Goal: Find specific page/section: Find specific page/section

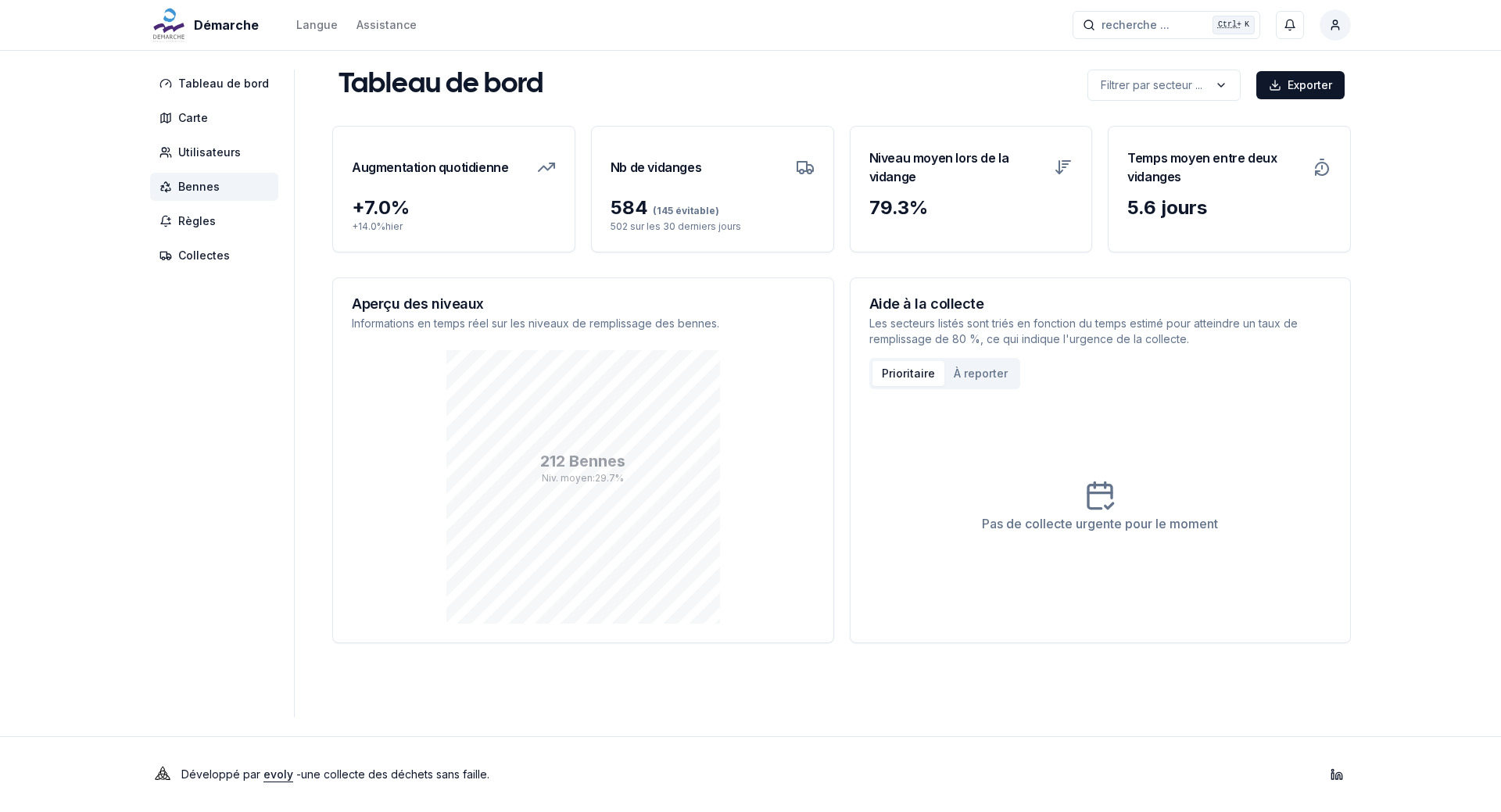
click at [191, 184] on span "Bennes" at bounding box center [199, 187] width 42 height 16
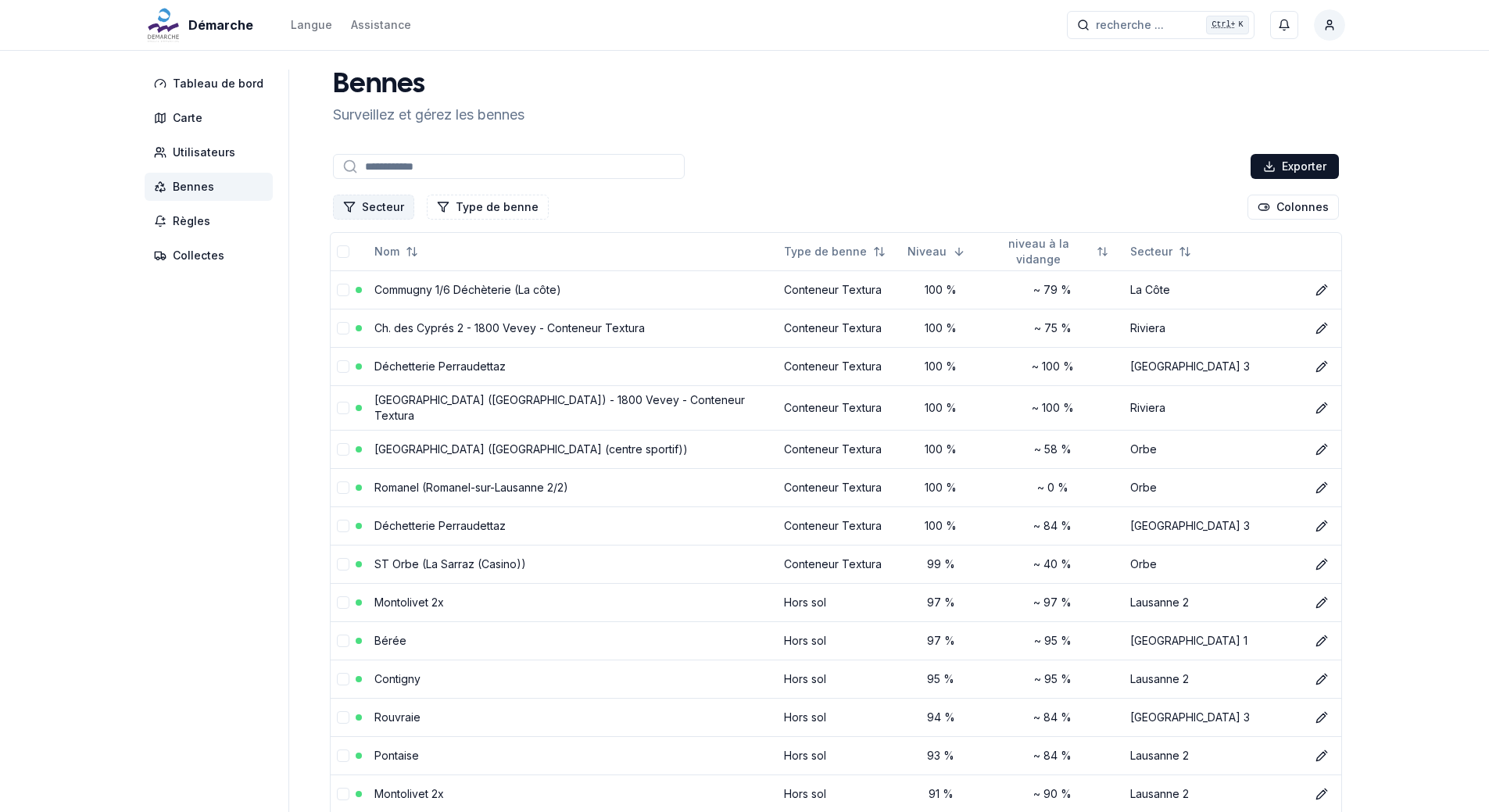
click at [382, 209] on button "Secteur" at bounding box center [374, 207] width 81 height 25
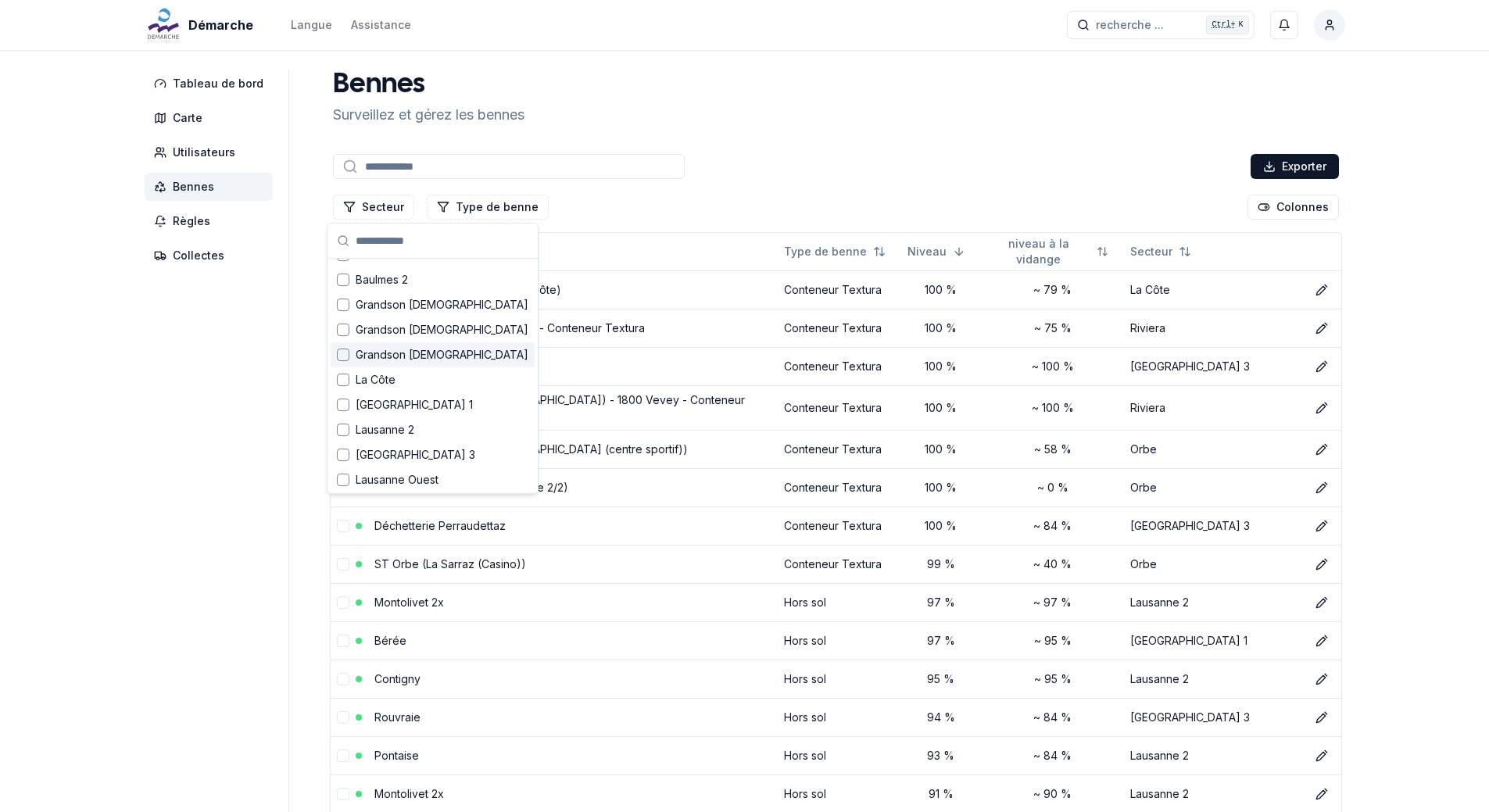
scroll to position [78, 0]
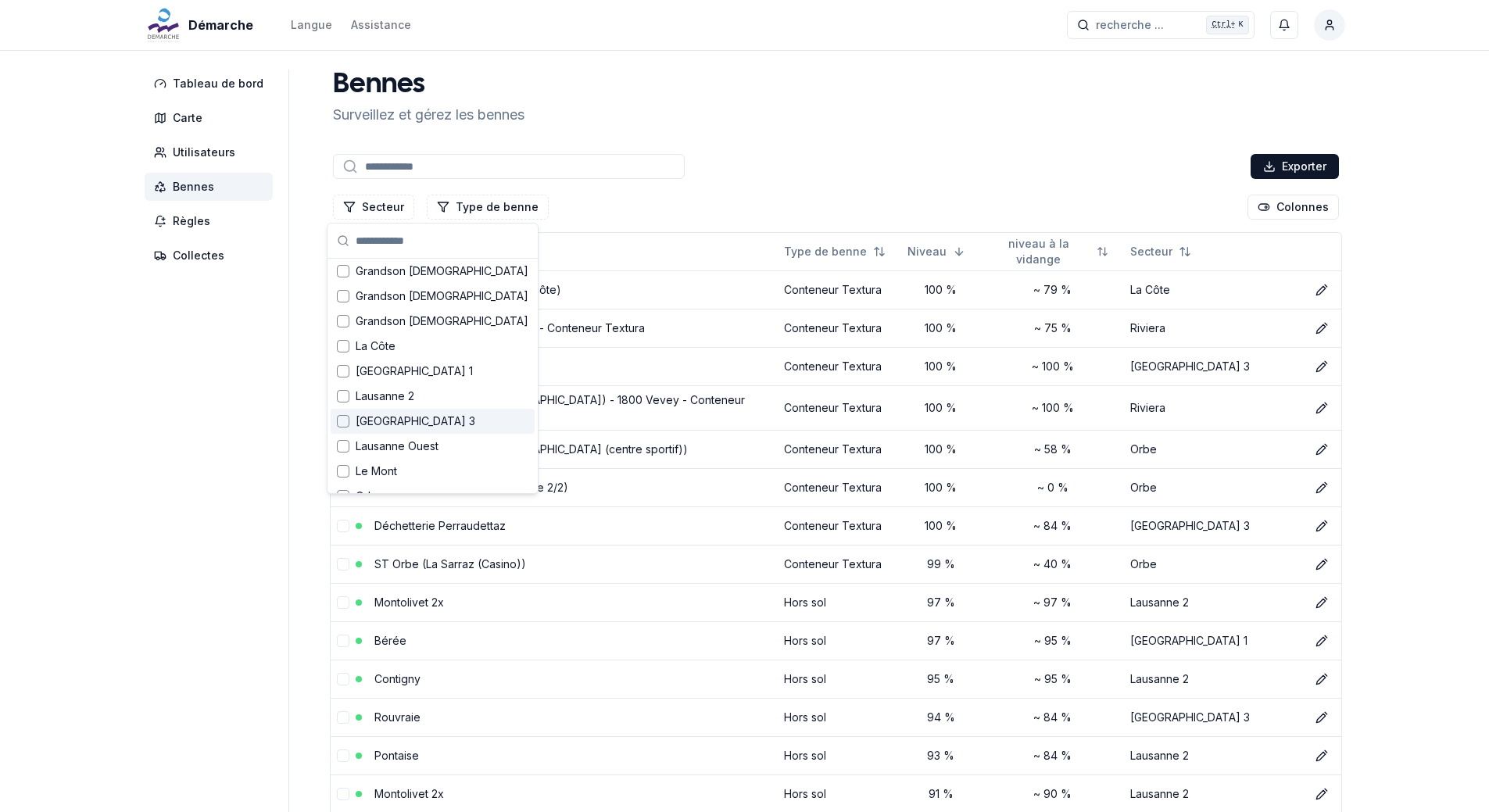
click at [338, 420] on div "Suggestions" at bounding box center [343, 420] width 12 height 12
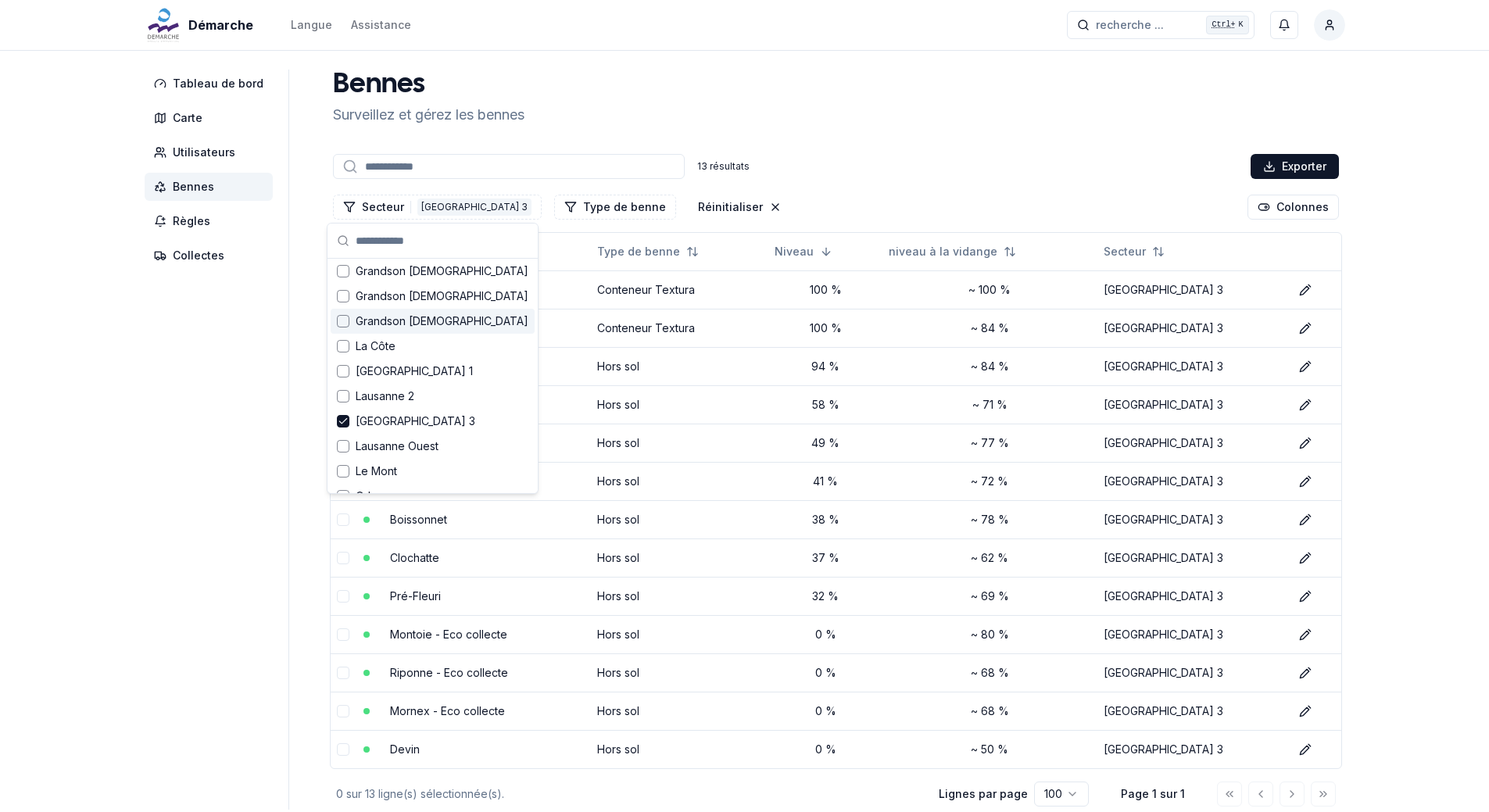
click at [893, 146] on div "Bennes Surveillez et gérez les bennes 13 résultats Exporter Secteur 1 Lausanne …" at bounding box center [836, 440] width 1018 height 740
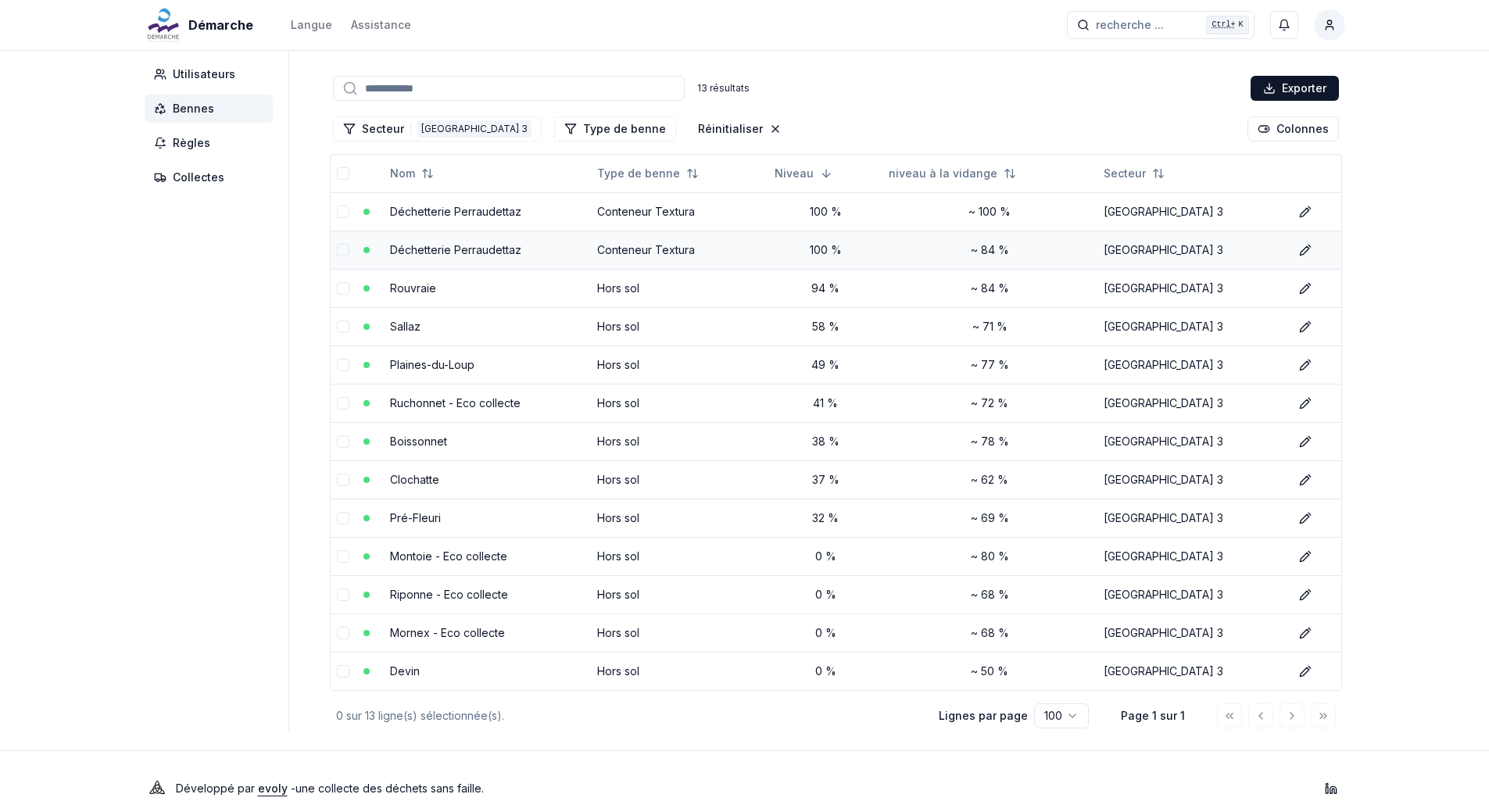
scroll to position [93, 0]
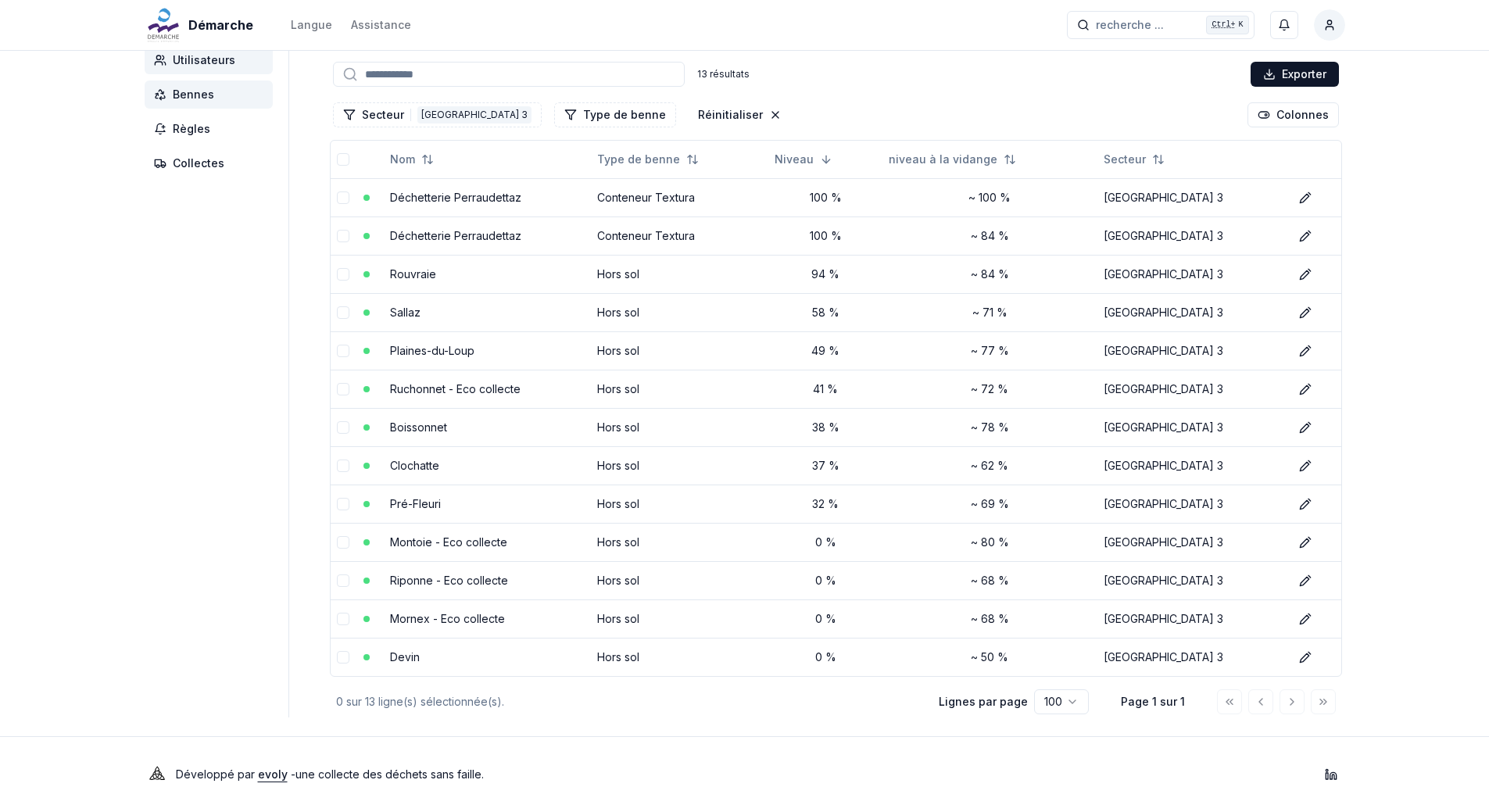
click at [209, 61] on span "Utilisateurs" at bounding box center [204, 59] width 62 height 16
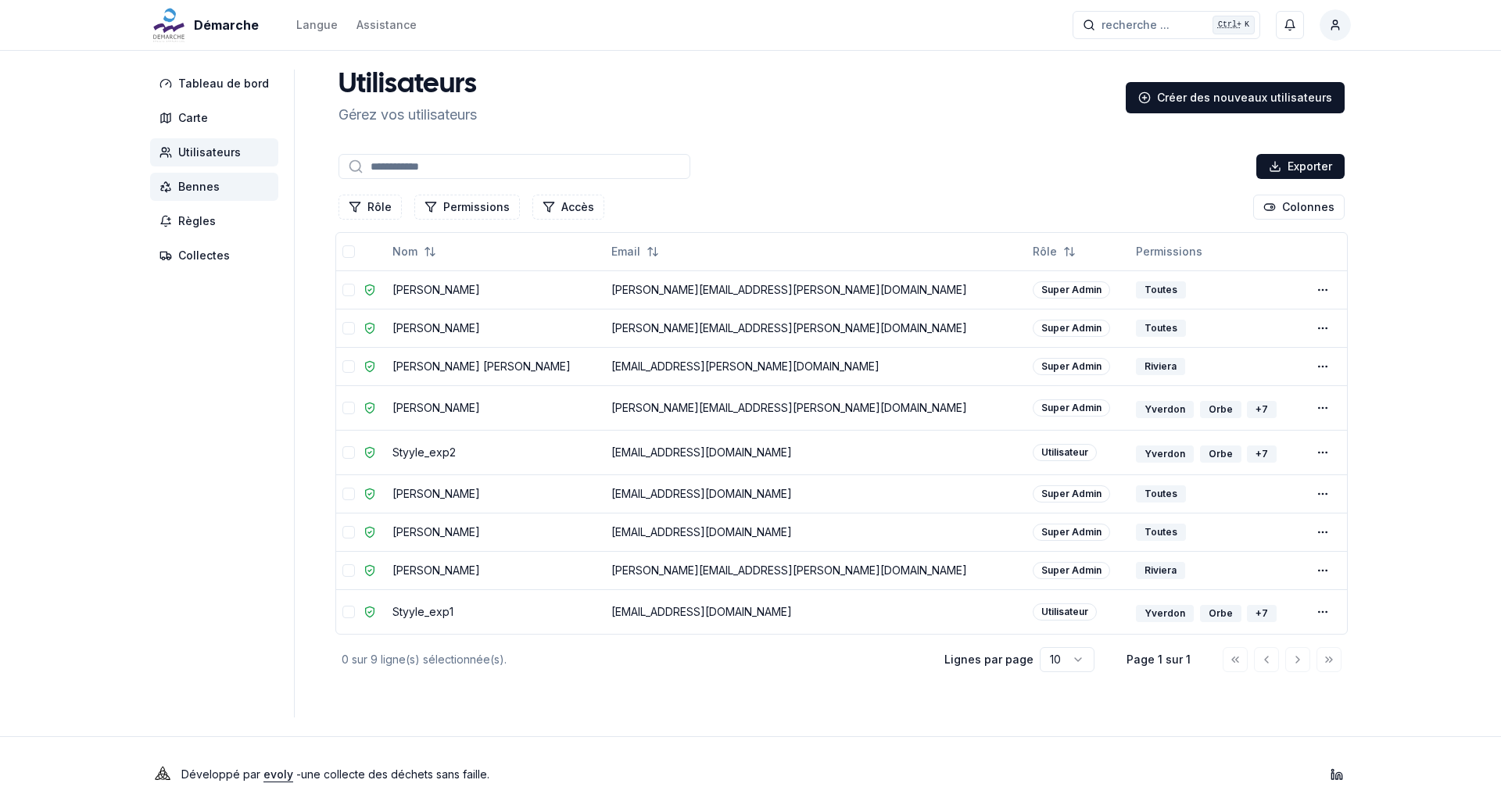
click at [205, 183] on span "Bennes" at bounding box center [199, 187] width 42 height 16
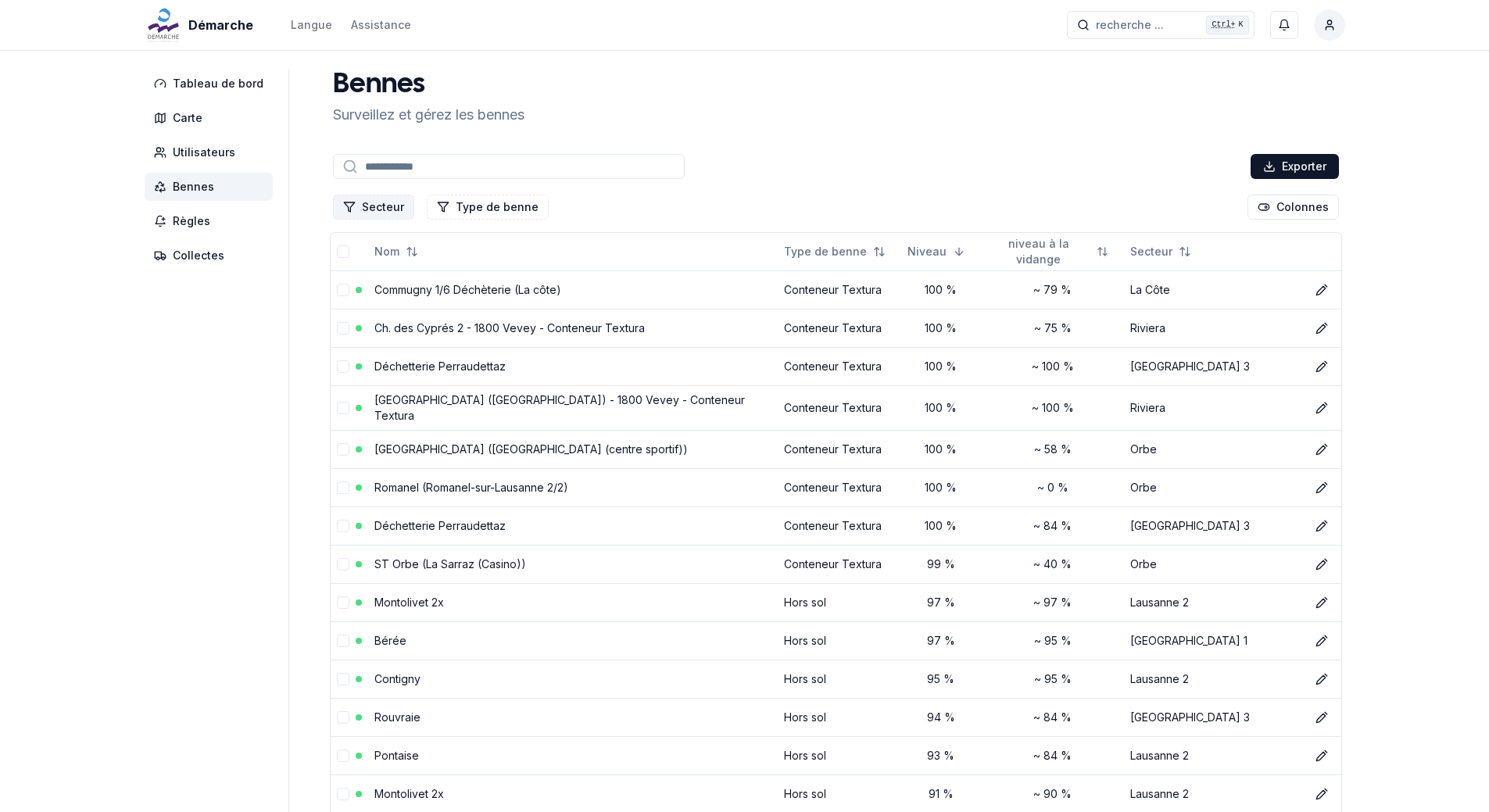
click at [368, 203] on button "Secteur" at bounding box center [374, 207] width 81 height 25
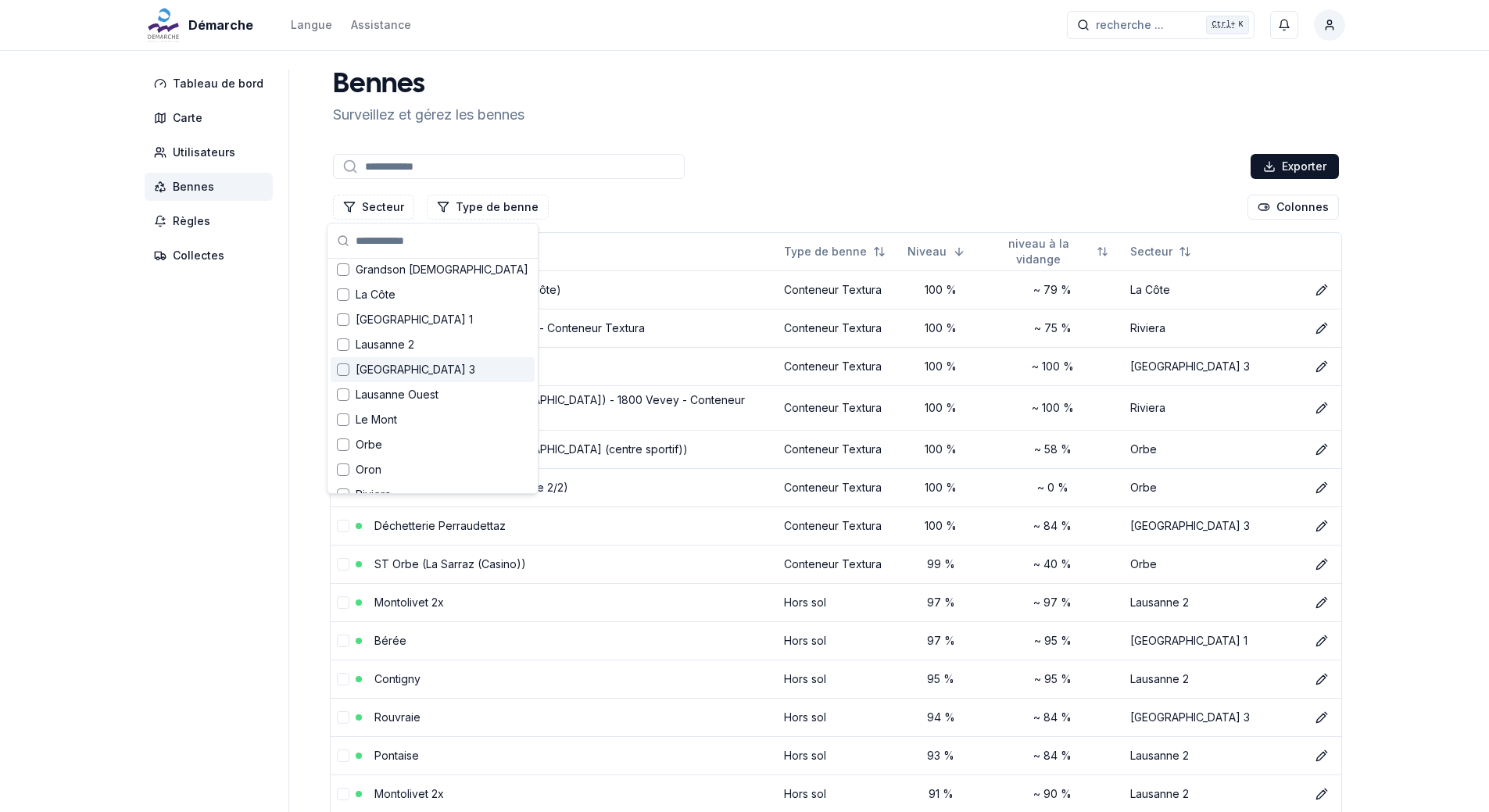
scroll to position [157, 0]
click at [347, 343] on div "Suggestions" at bounding box center [343, 343] width 12 height 12
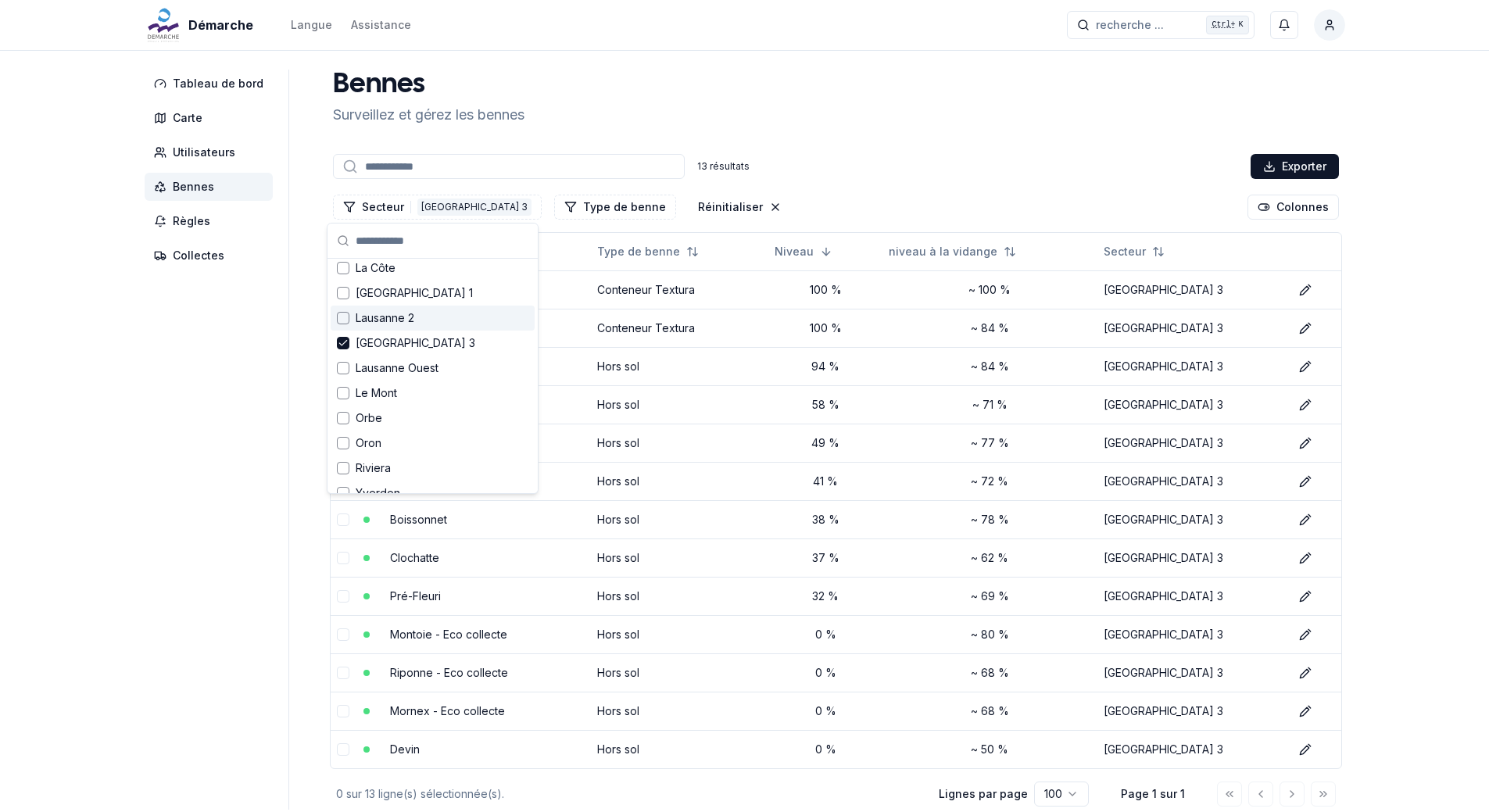
click at [897, 124] on div "Bennes Surveillez et gérez les bennes" at bounding box center [836, 98] width 1018 height 57
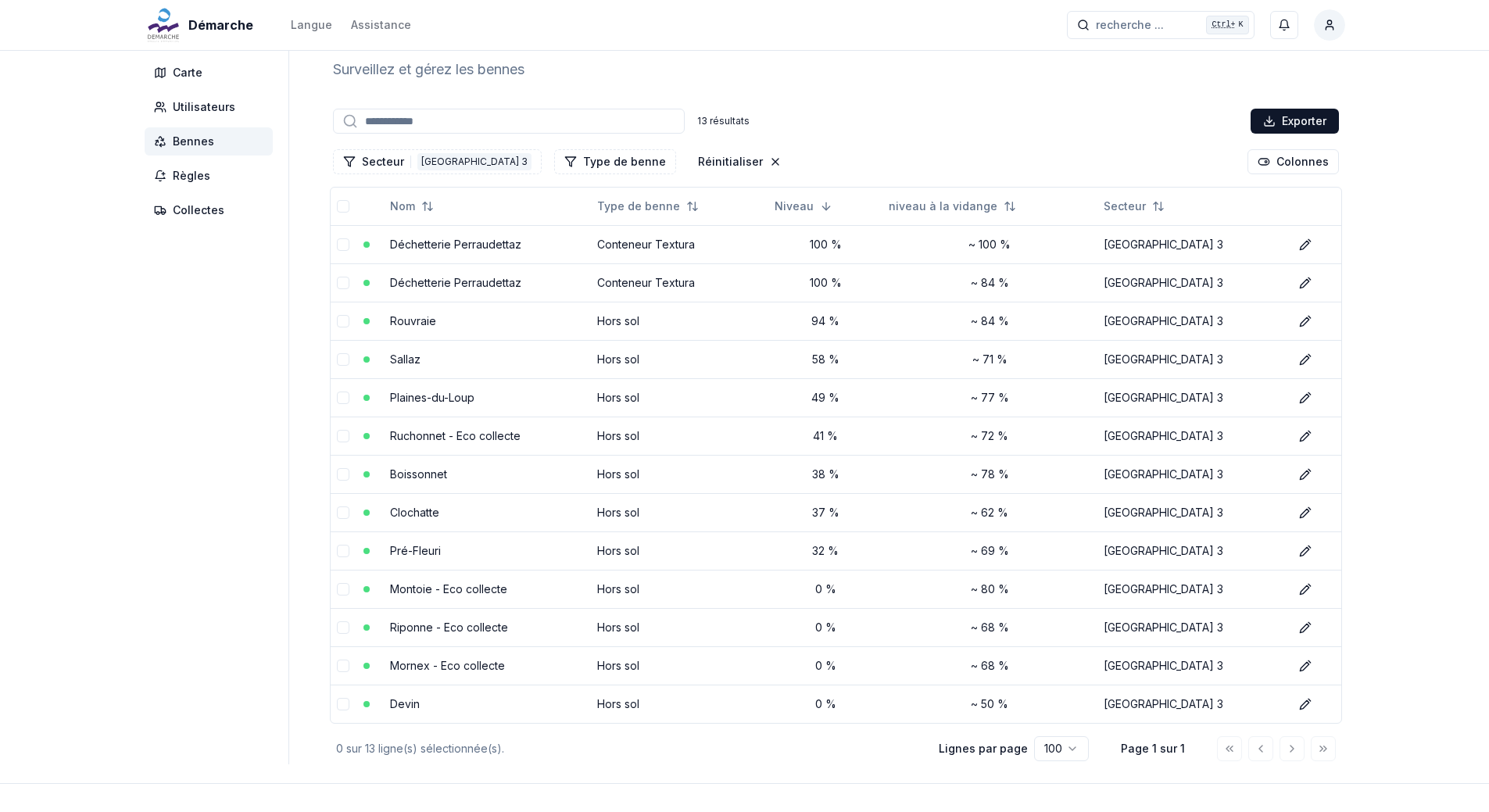
scroll to position [0, 0]
